Goal: Task Accomplishment & Management: Complete application form

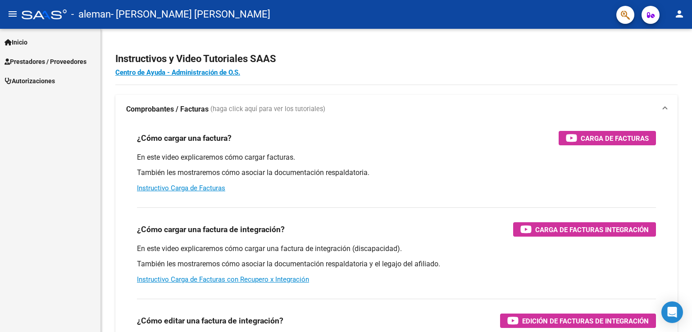
click at [36, 60] on span "Prestadores / Proveedores" at bounding box center [46, 62] width 82 height 10
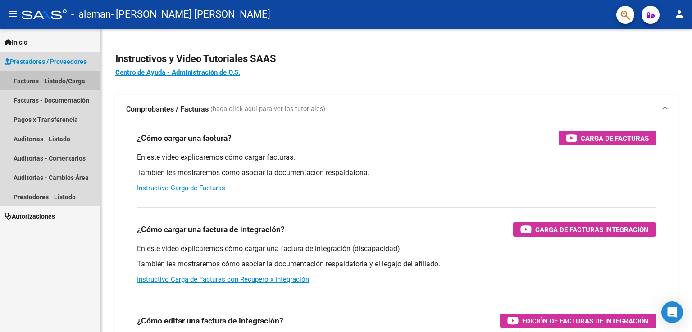
click at [46, 82] on link "Facturas - Listado/Carga" at bounding box center [50, 80] width 100 height 19
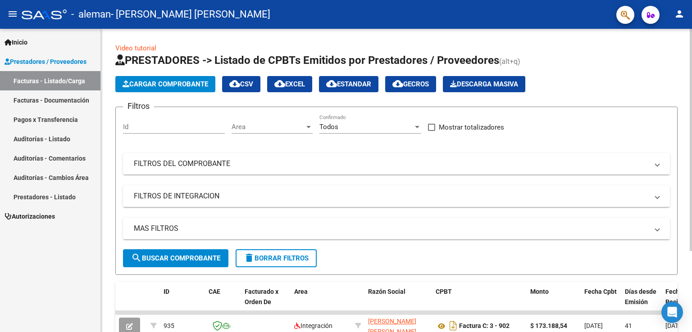
click at [190, 86] on span "Cargar Comprobante" at bounding box center [165, 84] width 86 height 8
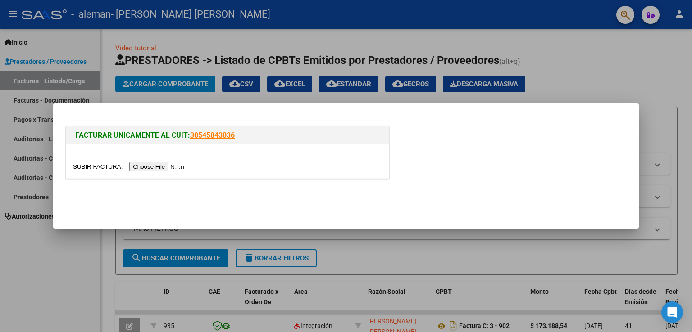
click at [165, 166] on input "file" at bounding box center [130, 166] width 114 height 9
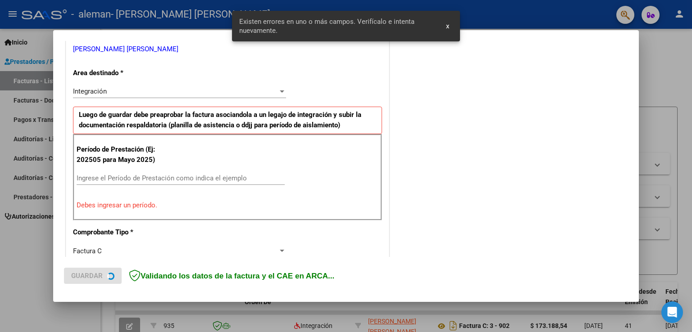
scroll to position [188, 0]
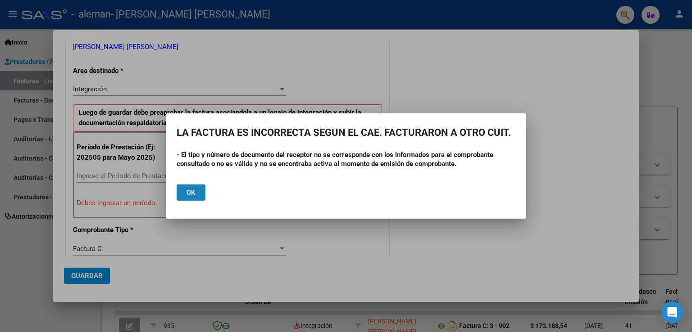
click at [193, 193] on span "Ok" at bounding box center [190, 193] width 9 height 8
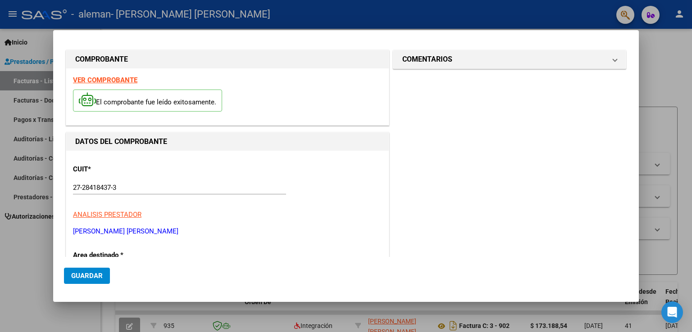
scroll to position [0, 0]
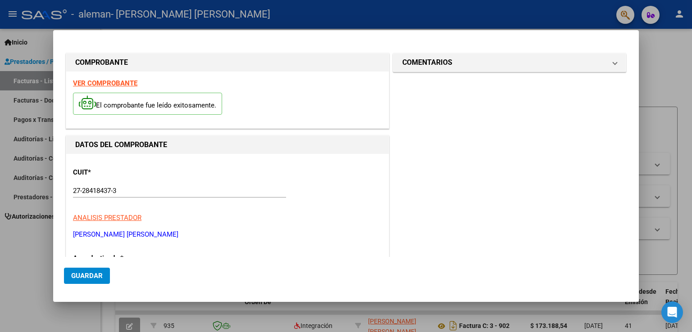
click at [99, 82] on strong "VER COMPROBANTE" at bounding box center [105, 83] width 64 height 8
click at [663, 56] on div at bounding box center [346, 166] width 692 height 332
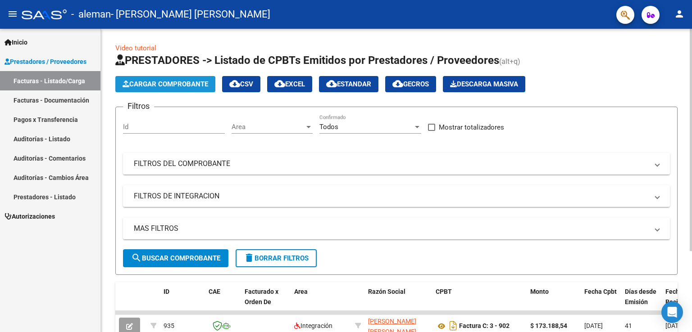
click at [189, 85] on span "Cargar Comprobante" at bounding box center [165, 84] width 86 height 8
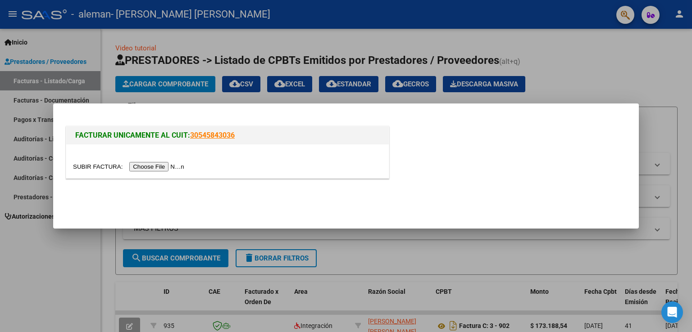
click at [155, 167] on input "file" at bounding box center [130, 166] width 114 height 9
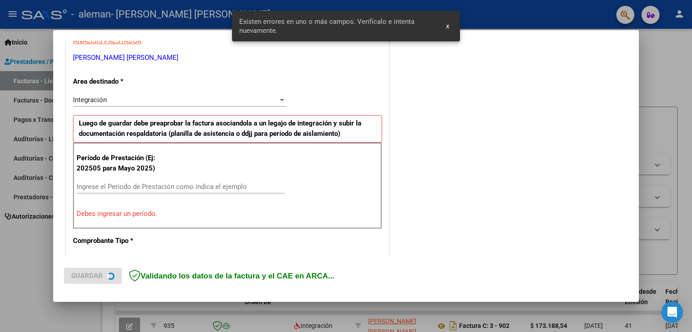
scroll to position [188, 0]
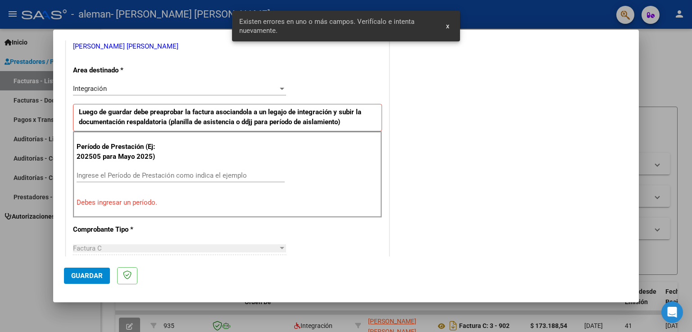
click at [188, 173] on input "Ingrese el Período de Prestación como indica el ejemplo" at bounding box center [181, 176] width 208 height 8
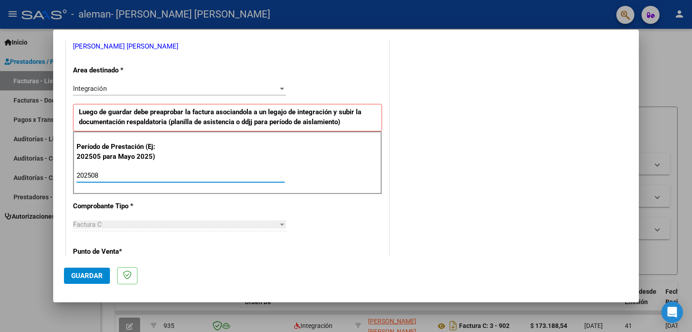
type input "202508"
click at [198, 225] on div "Factura C" at bounding box center [175, 225] width 205 height 8
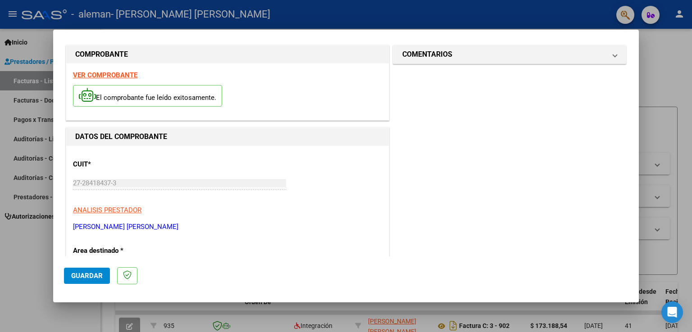
scroll to position [0, 0]
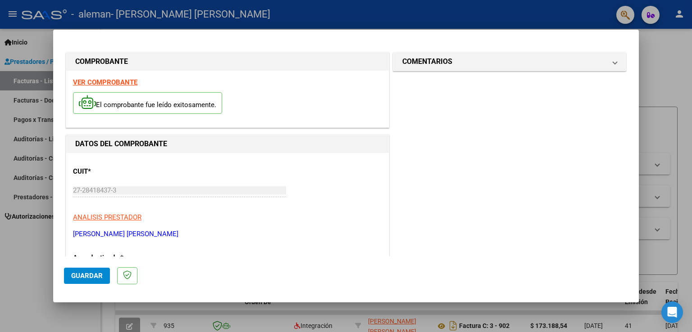
click at [92, 276] on span "Guardar" at bounding box center [87, 276] width 32 height 8
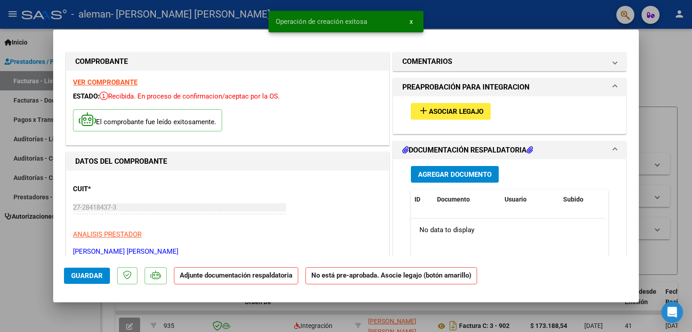
click at [431, 112] on span "Asociar Legajo" at bounding box center [456, 112] width 54 height 8
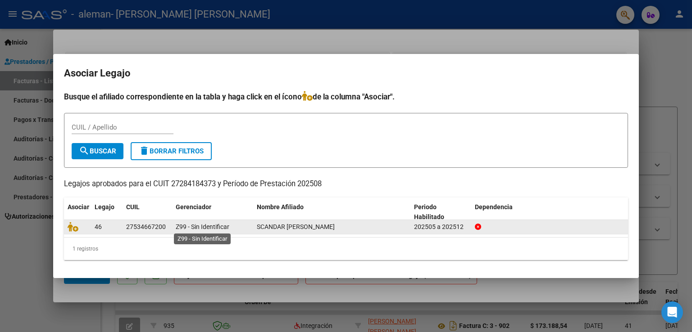
click at [205, 227] on span "Z99 - Sin Identificar" at bounding box center [203, 226] width 54 height 7
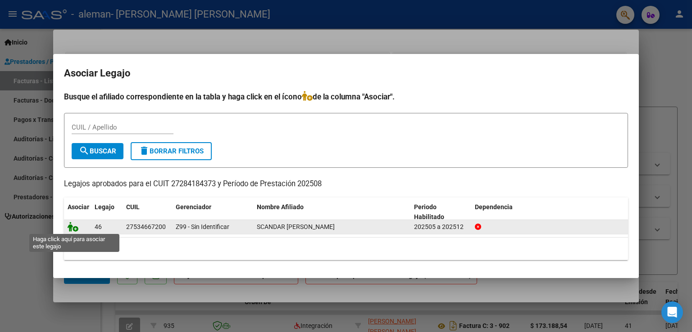
click at [73, 227] on icon at bounding box center [73, 227] width 11 height 10
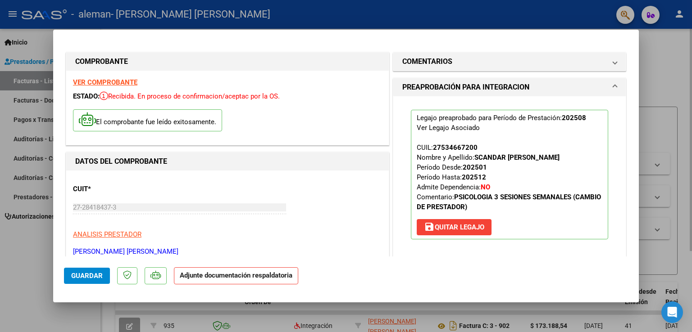
drag, startPoint x: 639, startPoint y: 86, endPoint x: 639, endPoint y: 94, distance: 8.1
click at [639, 94] on div at bounding box center [346, 166] width 692 height 332
type input "$ 0,00"
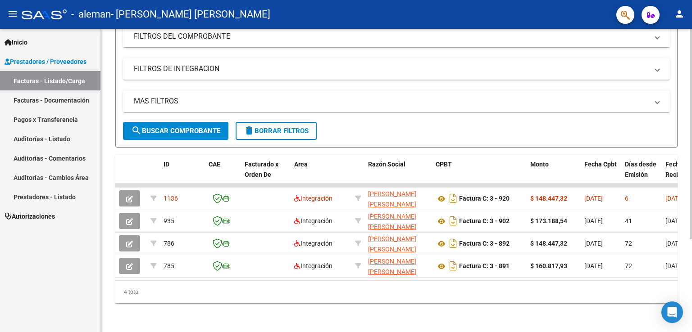
scroll to position [130, 0]
click at [689, 205] on div at bounding box center [690, 226] width 2 height 211
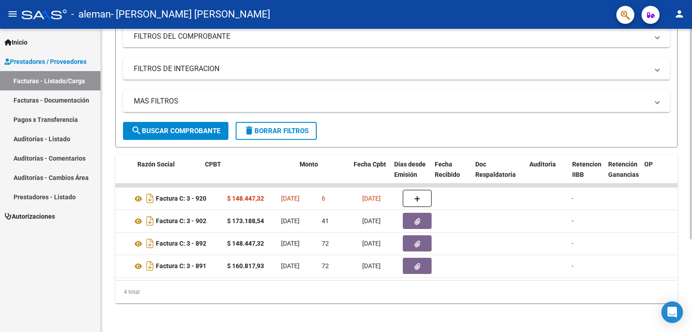
scroll to position [0, 392]
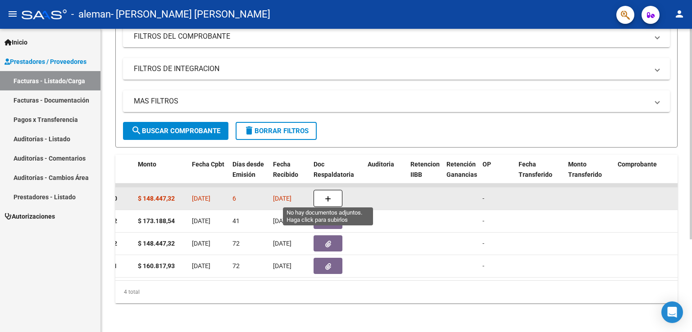
click at [326, 200] on button "button" at bounding box center [327, 198] width 29 height 17
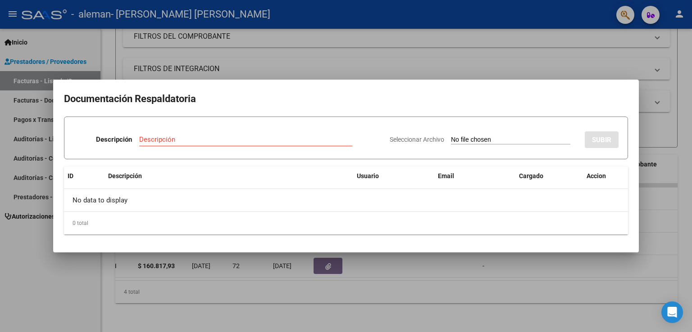
click at [503, 137] on input "Seleccionar Archivo" at bounding box center [510, 140] width 119 height 9
type input "C:\fakepath\PLANILLA DE ASISTENCIA DE PRESTACIONES_signed (1).pdf"
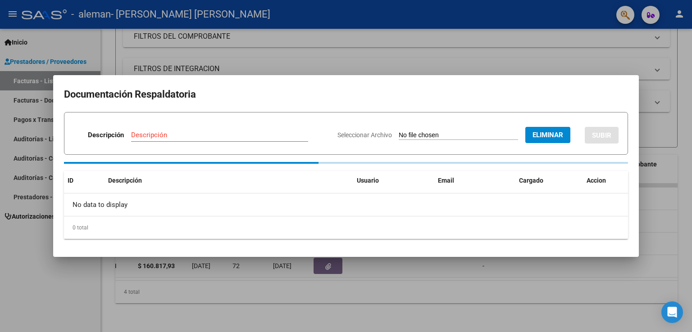
click at [180, 136] on input "Descripción" at bounding box center [219, 135] width 177 height 8
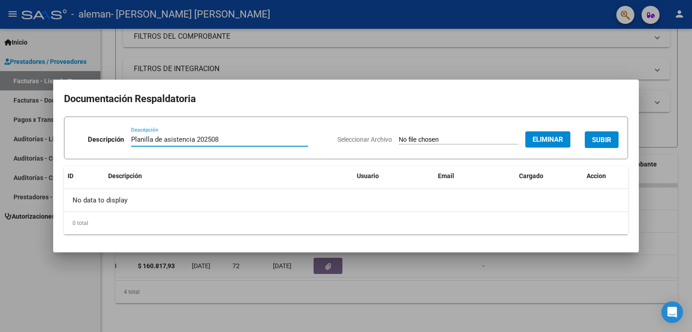
type input "Planilla de asistencia 202508"
click at [595, 143] on span "SUBIR" at bounding box center [601, 140] width 19 height 8
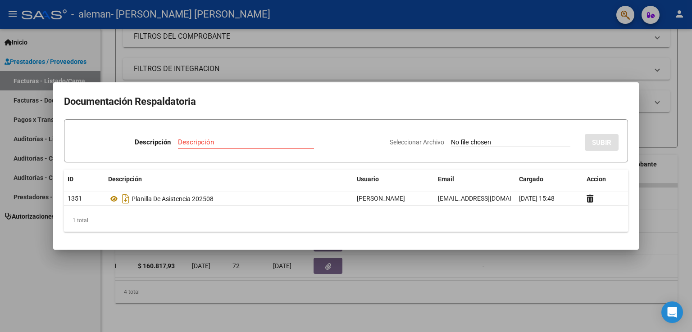
click at [675, 210] on div at bounding box center [346, 166] width 692 height 332
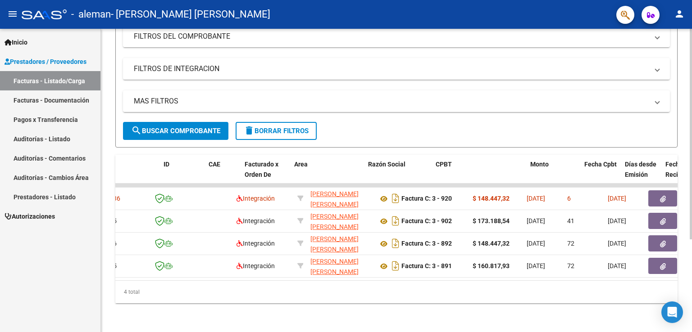
scroll to position [0, 0]
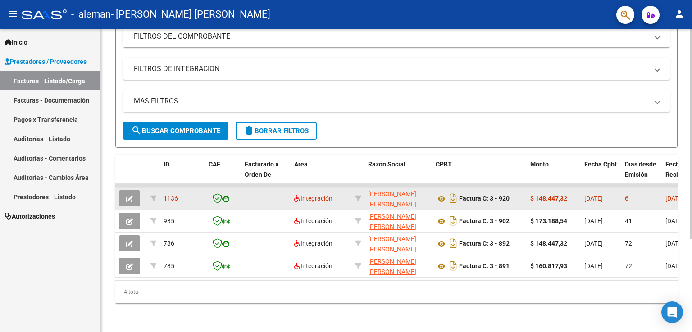
click at [131, 195] on span "button" at bounding box center [129, 199] width 7 height 8
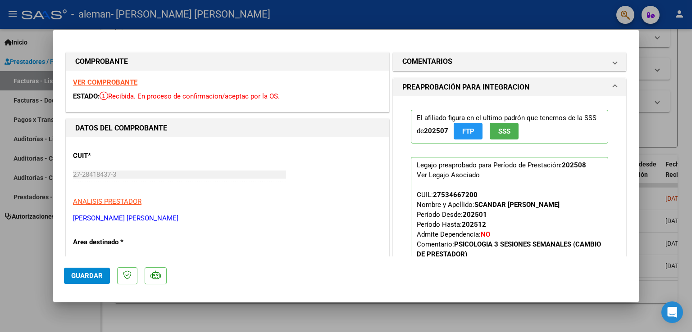
click at [84, 278] on span "Guardar" at bounding box center [87, 276] width 32 height 8
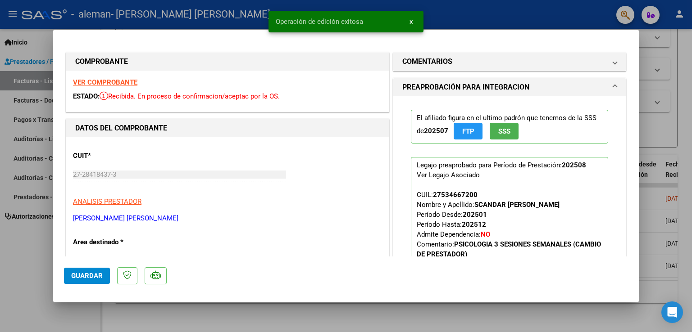
click at [676, 81] on div at bounding box center [346, 166] width 692 height 332
type input "$ 0,00"
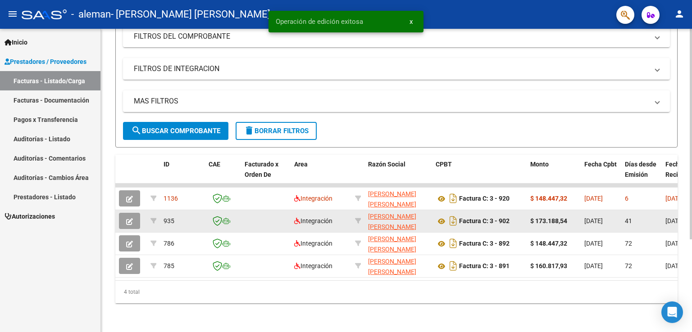
click at [129, 218] on icon "button" at bounding box center [129, 221] width 7 height 7
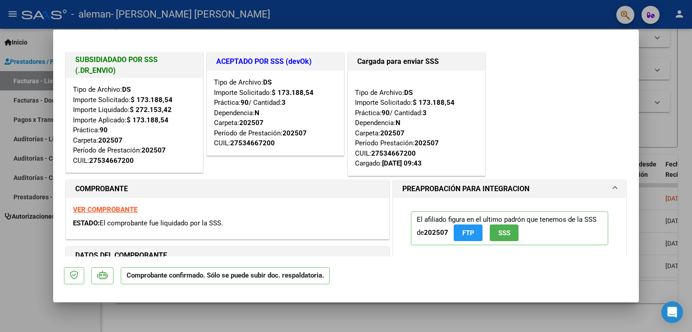
click at [674, 99] on div at bounding box center [346, 166] width 692 height 332
type input "$ 0,00"
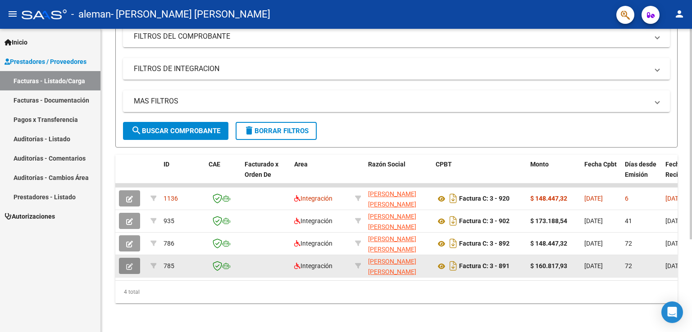
click at [124, 267] on button "button" at bounding box center [129, 266] width 21 height 16
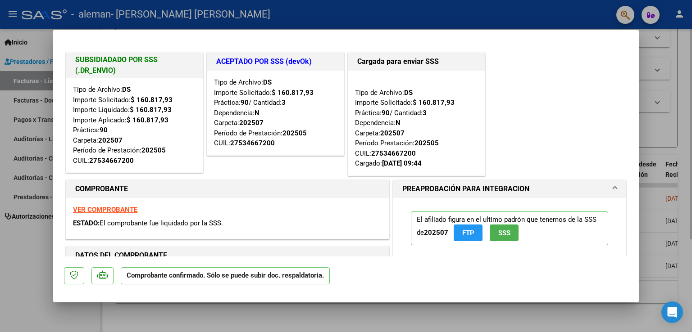
click at [663, 83] on div at bounding box center [346, 166] width 692 height 332
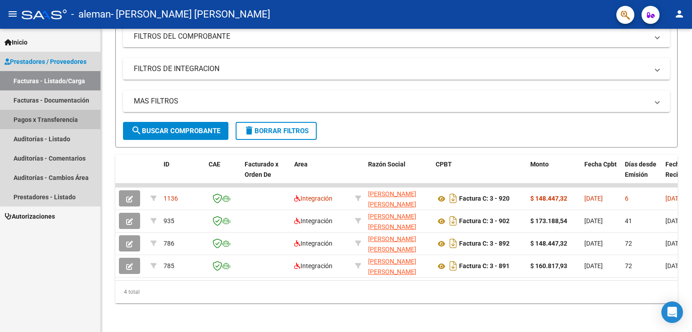
click at [58, 121] on link "Pagos x Transferencia" at bounding box center [50, 119] width 100 height 19
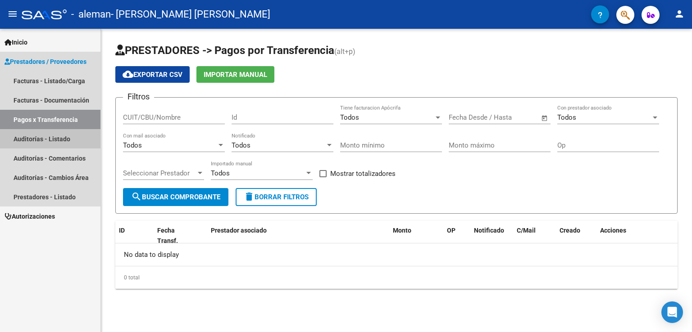
click at [57, 143] on link "Auditorías - Listado" at bounding box center [50, 138] width 100 height 19
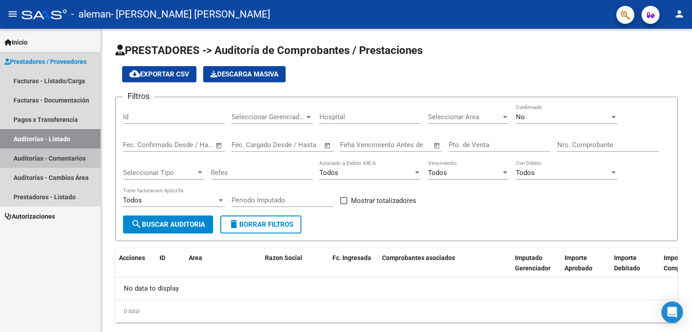
click at [64, 159] on link "Auditorías - Comentarios" at bounding box center [50, 158] width 100 height 19
